Goal: Find specific page/section: Find specific page/section

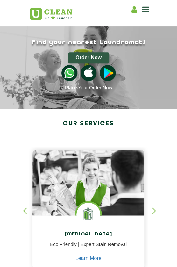
click at [143, 11] on icon at bounding box center [145, 9] width 7 height 8
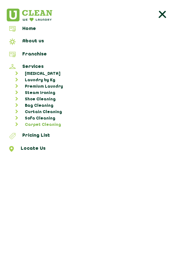
click at [32, 123] on link "Carpet Cleaning" at bounding box center [92, 125] width 166 height 6
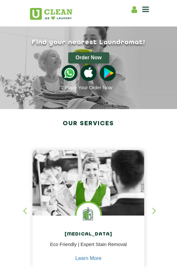
click at [144, 10] on icon at bounding box center [145, 9] width 7 height 8
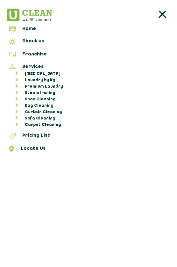
click at [160, 14] on icon at bounding box center [162, 15] width 13 height 13
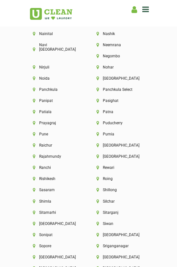
scroll to position [2333, 0]
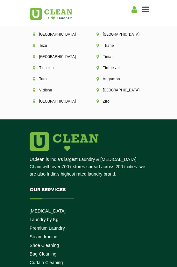
click at [173, 6] on header "Home About us Franchise Services Dry Cleaning Laundry by Kg Premium Laundry Ste…" at bounding box center [88, 13] width 177 height 26
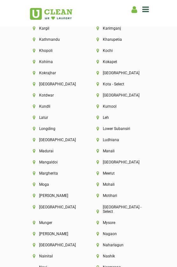
scroll to position [1866, 0]
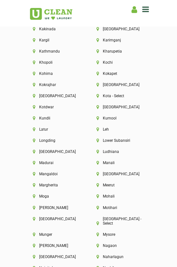
drag, startPoint x: 175, startPoint y: 106, endPoint x: 171, endPoint y: 16, distance: 90.1
click at [171, 16] on header "Home About us Franchise Services Dry Cleaning Laundry by Kg Premium Laundry Ste…" at bounding box center [88, 13] width 177 height 26
click at [139, 63] on div "Kochi" at bounding box center [120, 65] width 64 height 11
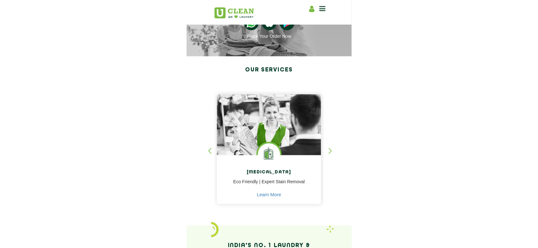
scroll to position [0, 0]
